Goal: Transaction & Acquisition: Book appointment/travel/reservation

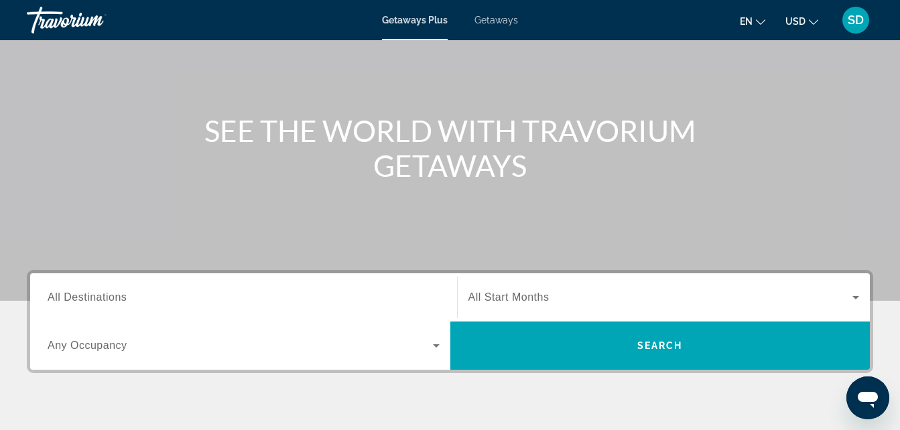
scroll to position [66, 0]
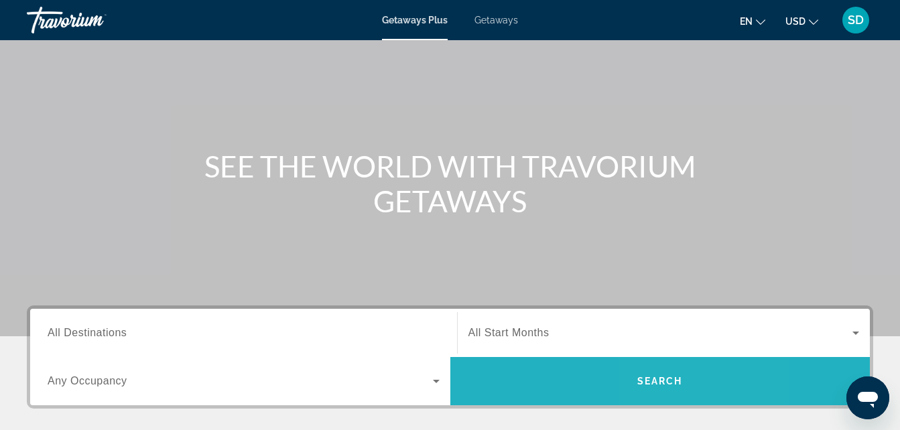
click at [674, 377] on span "Search" at bounding box center [660, 381] width 46 height 11
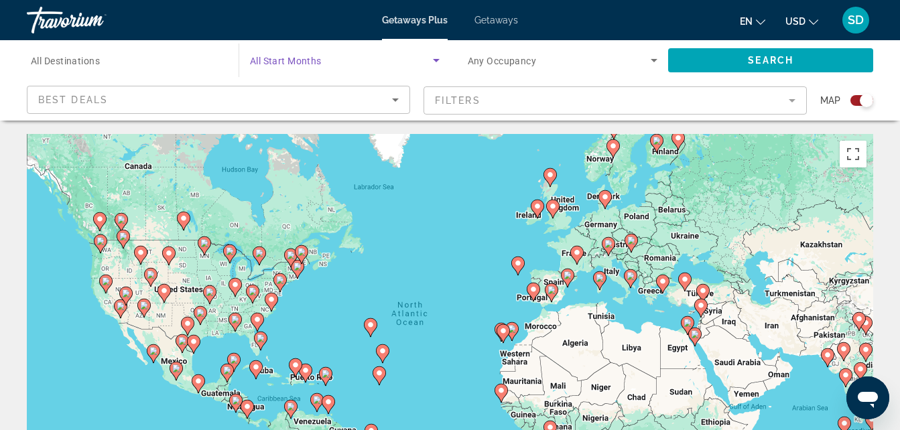
click at [440, 61] on icon "Search widget" at bounding box center [436, 60] width 16 height 16
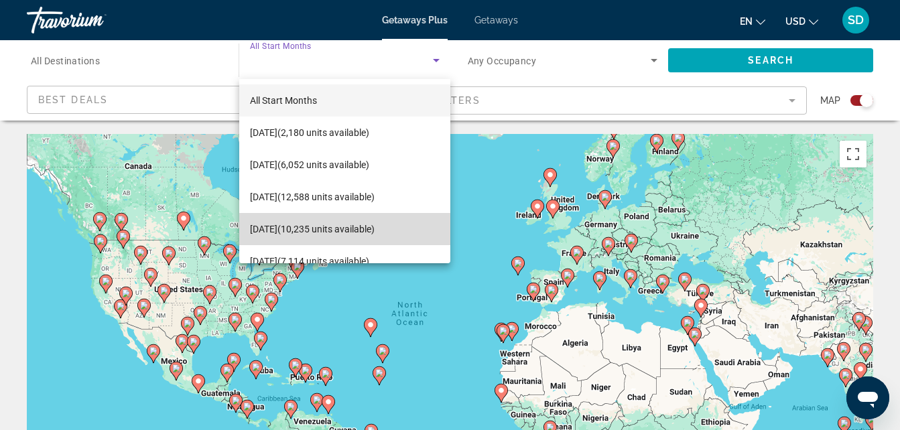
click at [375, 229] on span "[DATE] (10,235 units available)" at bounding box center [312, 229] width 125 height 16
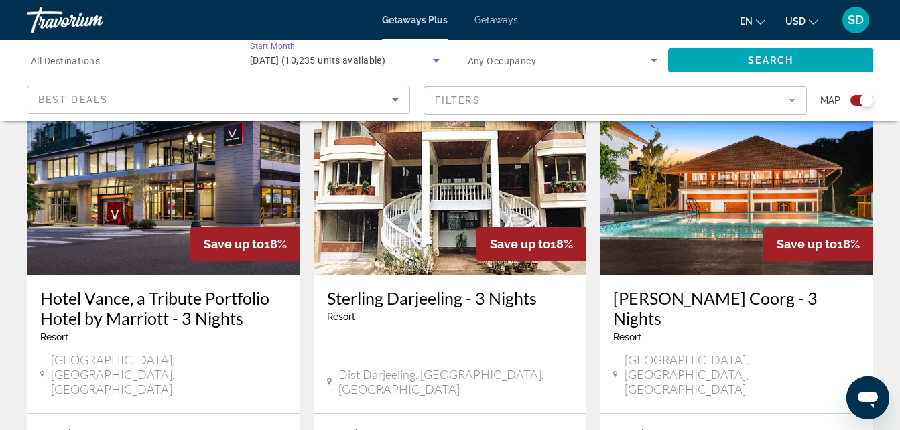
scroll to position [527, 0]
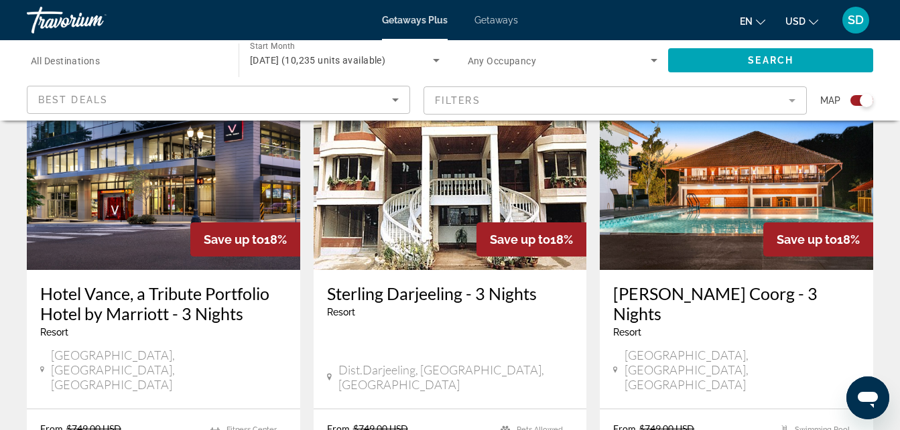
click at [790, 101] on mat-form-field "Filters" at bounding box center [614, 100] width 383 height 28
